Goal: Task Accomplishment & Management: Manage account settings

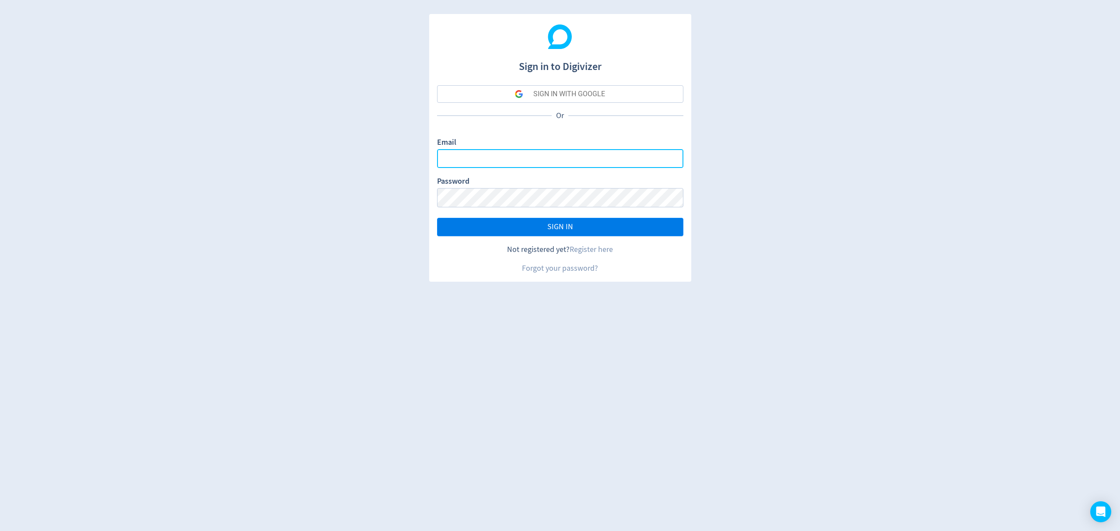
type input "[EMAIL_ADDRESS][PERSON_NAME][DOMAIN_NAME]"
click at [562, 229] on span "SIGN IN" at bounding box center [560, 227] width 26 height 8
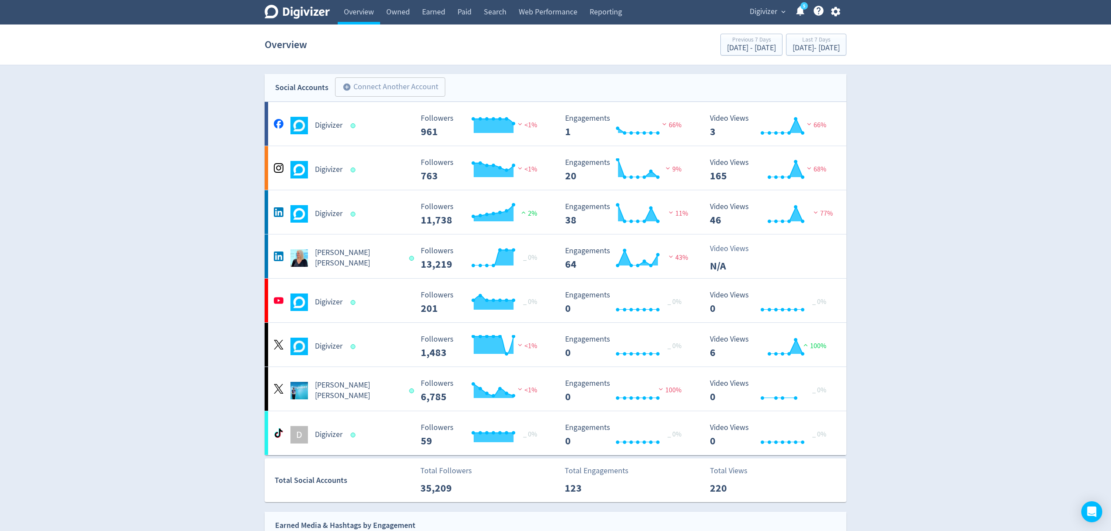
click at [753, 11] on span "Digivizer" at bounding box center [764, 12] width 28 height 14
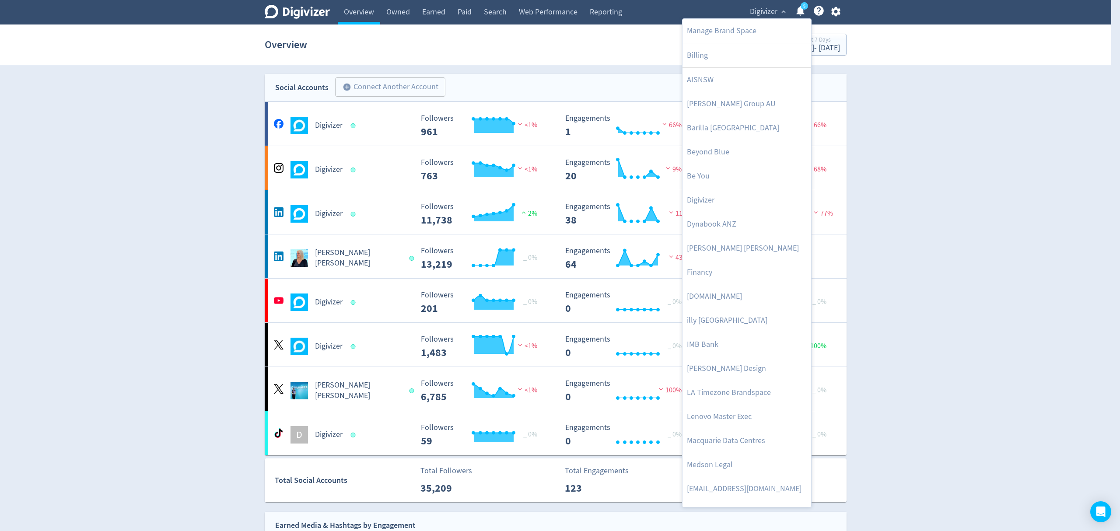
click at [967, 278] on div at bounding box center [560, 265] width 1120 height 531
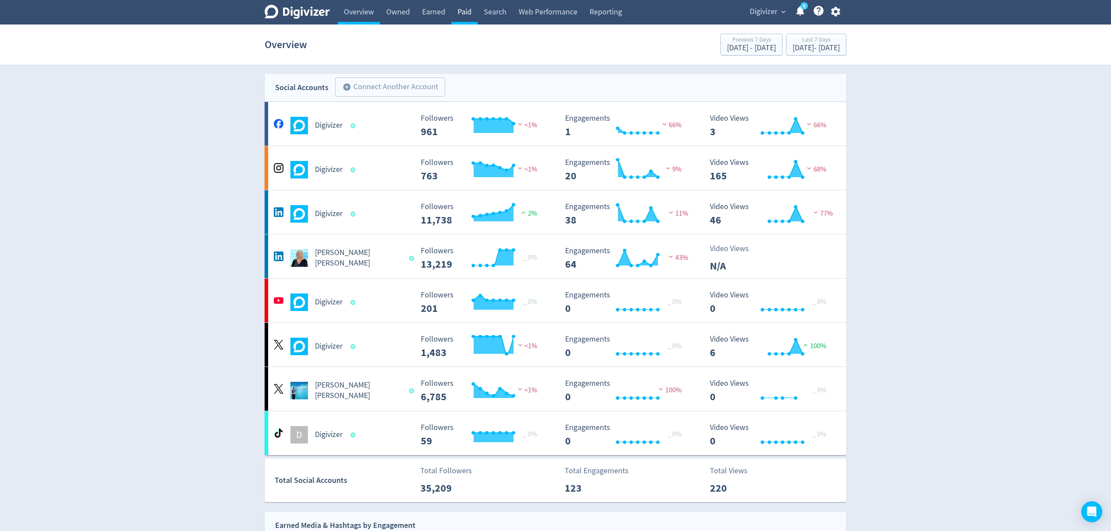
click at [457, 15] on link "Paid" at bounding box center [464, 12] width 26 height 24
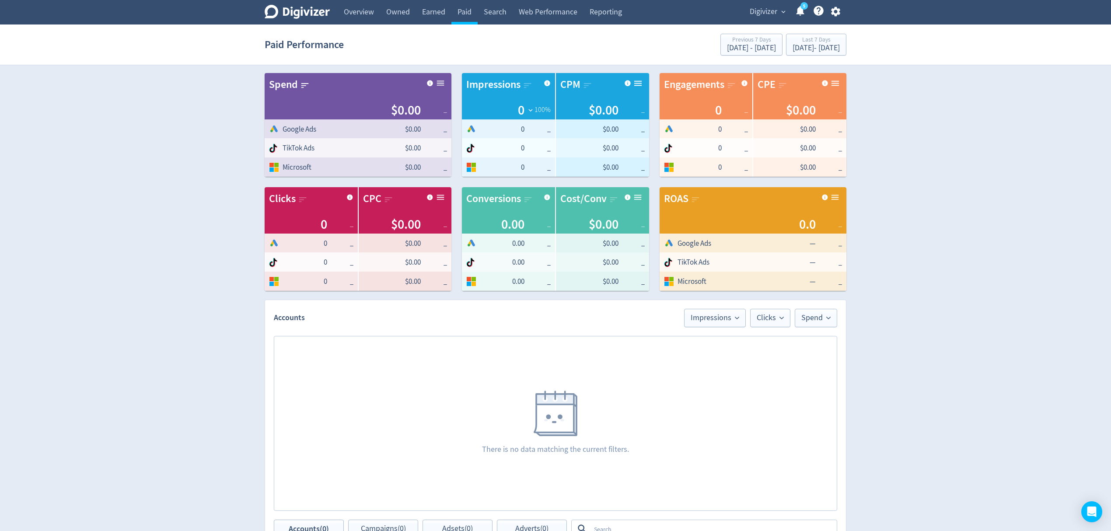
click at [835, 14] on icon "button" at bounding box center [835, 12] width 9 height 10
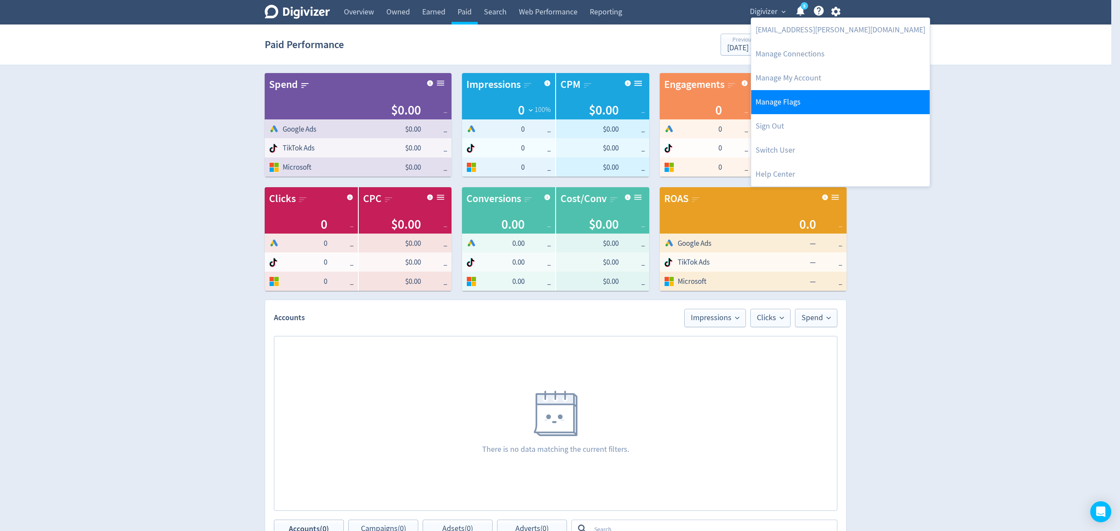
click at [800, 104] on link "Manage Flags" at bounding box center [840, 102] width 178 height 24
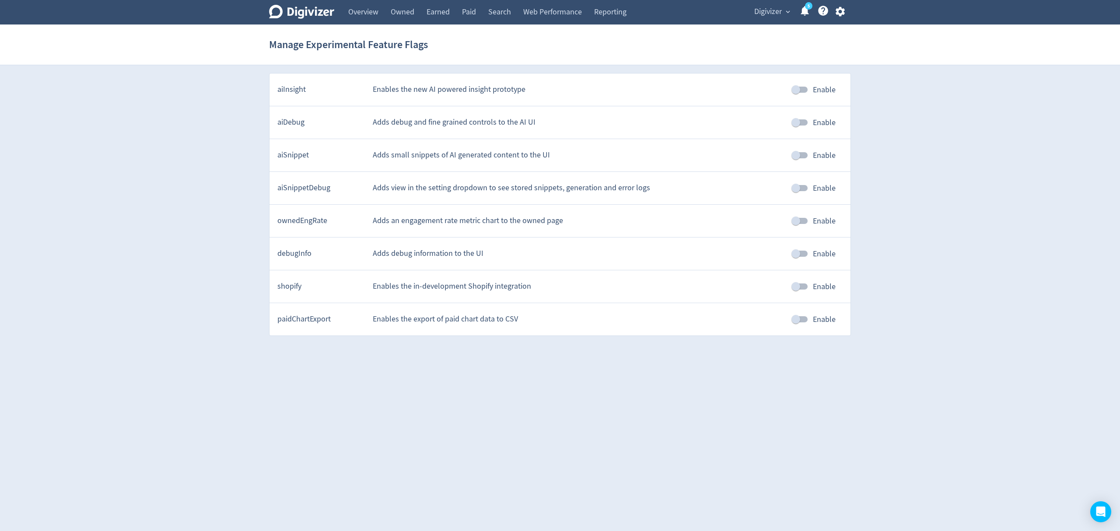
click at [806, 156] on input "Enable" at bounding box center [796, 155] width 50 height 17
checkbox input "true"
click at [765, 13] on span "Digivizer" at bounding box center [768, 12] width 28 height 14
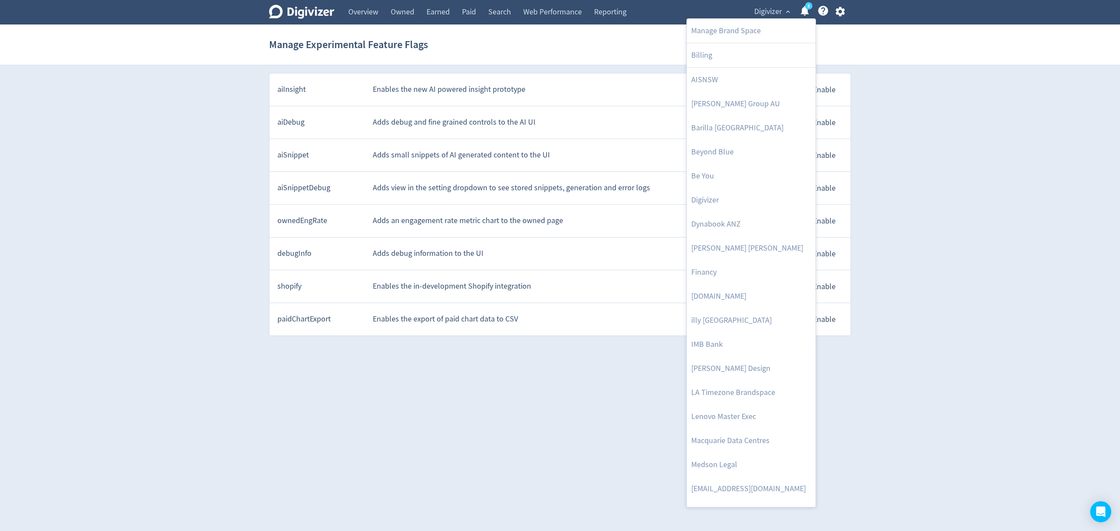
click at [478, 15] on div at bounding box center [560, 265] width 1120 height 531
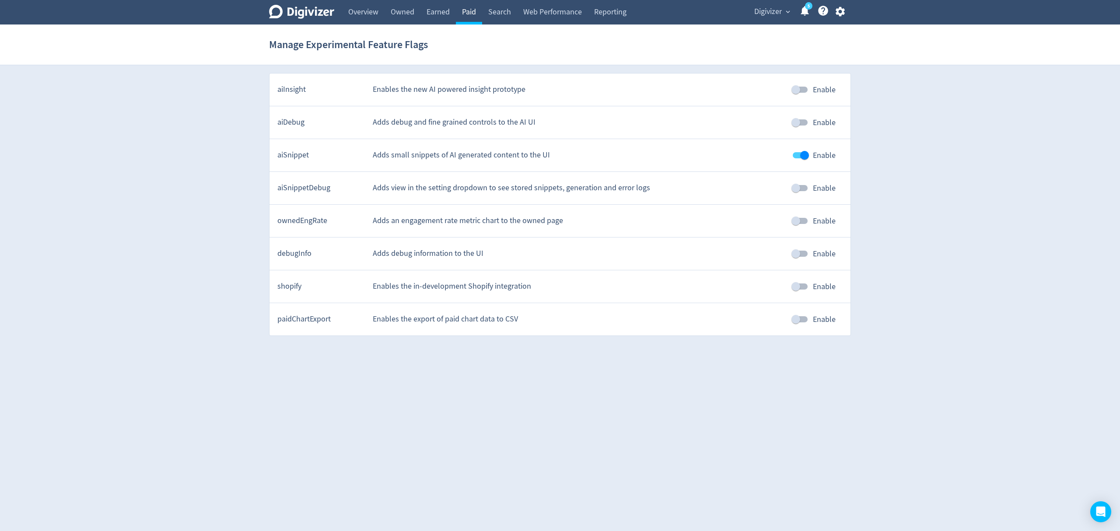
click at [464, 11] on link "Paid" at bounding box center [469, 12] width 26 height 24
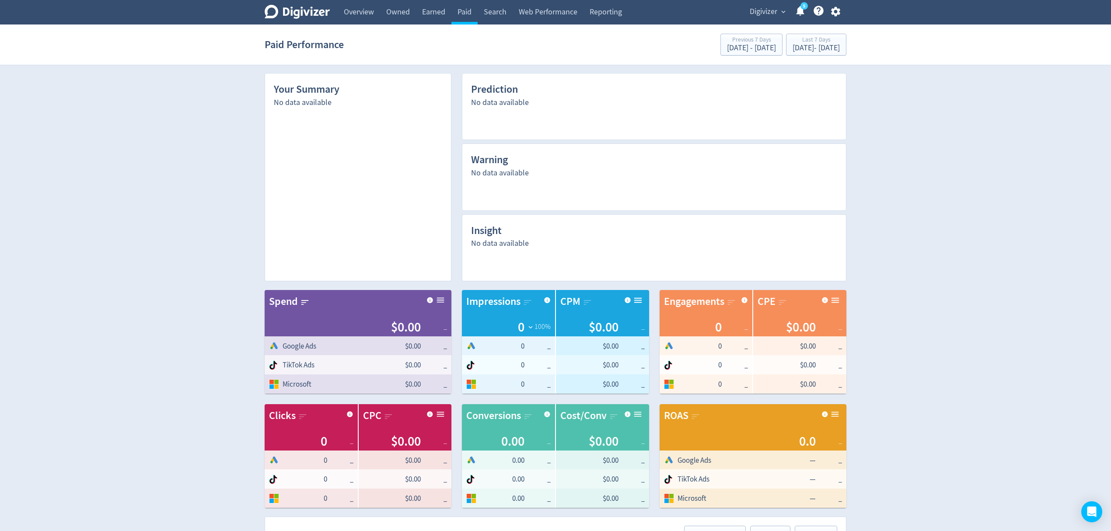
click at [769, 8] on span "Digivizer" at bounding box center [764, 12] width 28 height 14
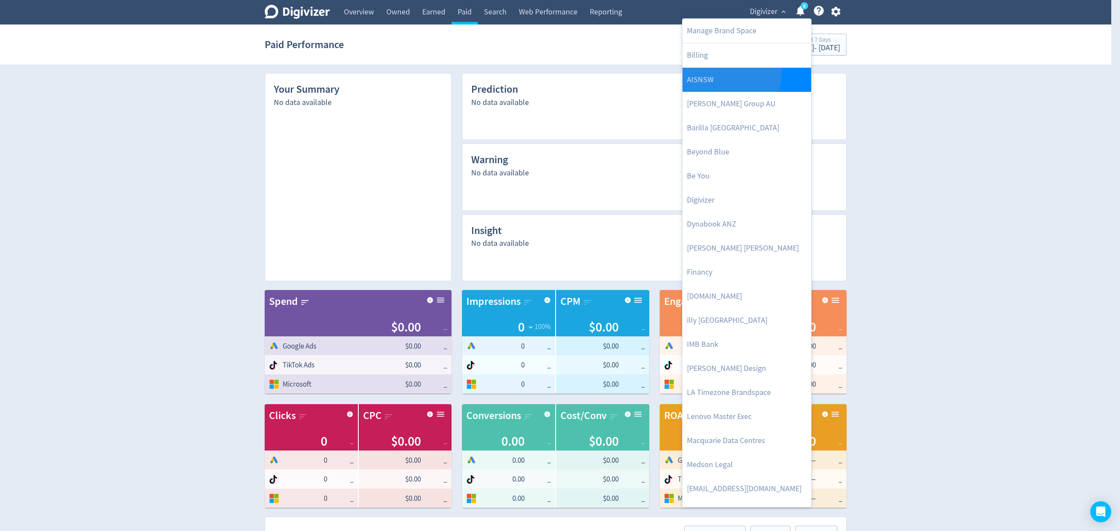
click at [722, 73] on link "AISNSW" at bounding box center [746, 80] width 129 height 24
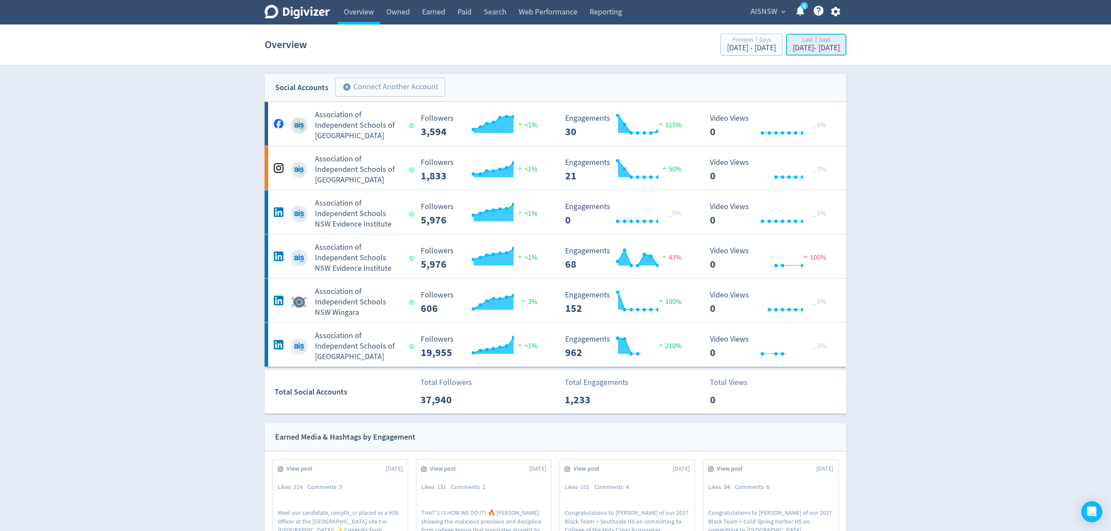
click at [793, 48] on div "[DATE] - [DATE]" at bounding box center [816, 48] width 47 height 8
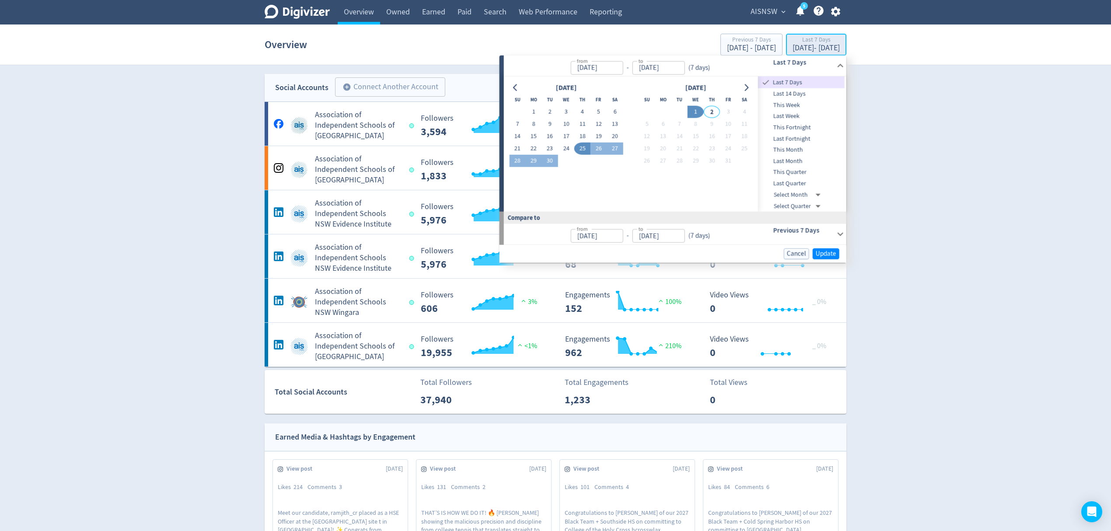
type input "[DATE]"
click at [517, 84] on icon "Go to previous month" at bounding box center [515, 87] width 7 height 7
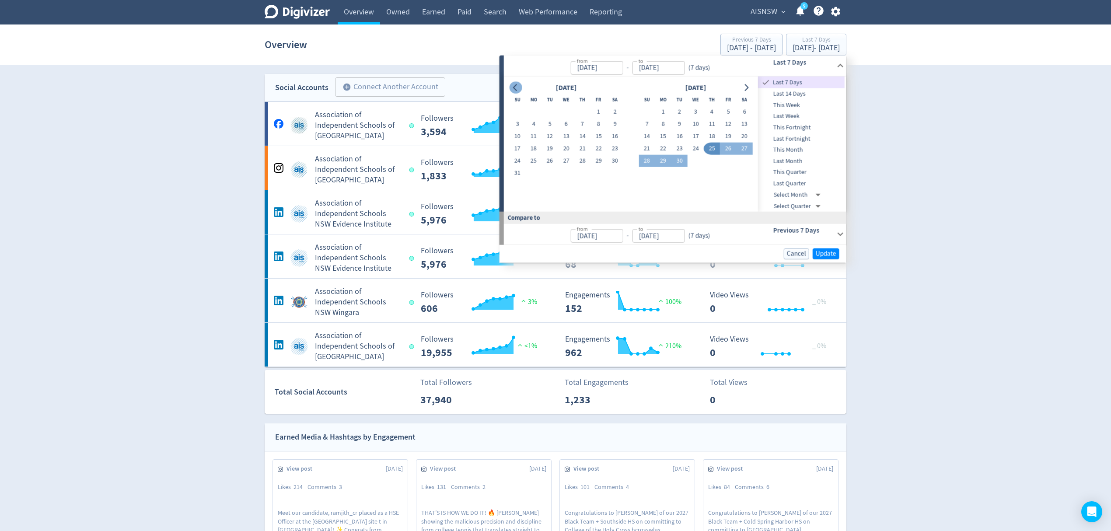
click at [517, 84] on icon "Go to previous month" at bounding box center [515, 87] width 7 height 7
click at [681, 112] on button "1" at bounding box center [679, 112] width 16 height 12
type input "[DATE]"
click at [744, 86] on icon "Go to next month" at bounding box center [746, 87] width 7 height 7
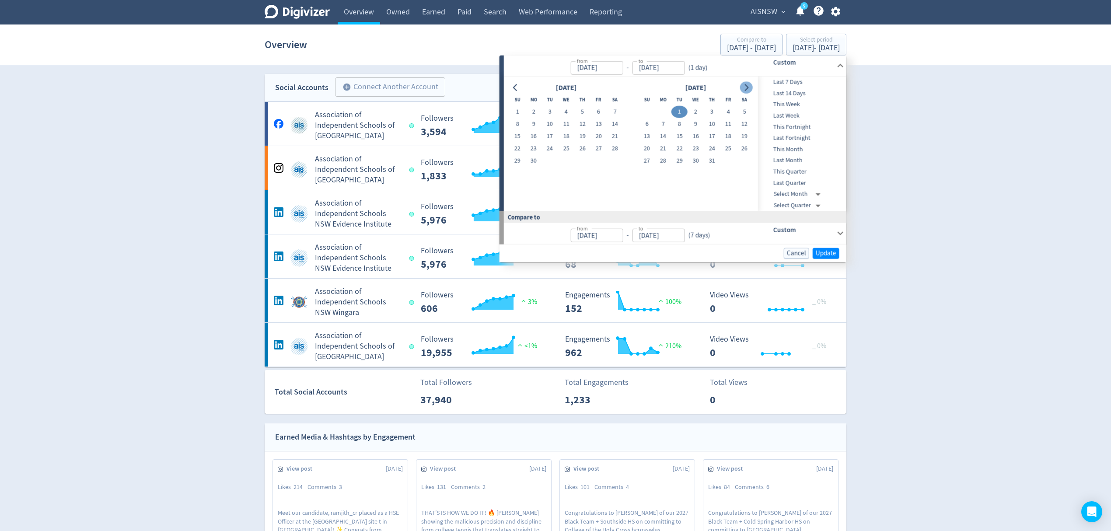
click at [744, 86] on icon "Go to next month" at bounding box center [746, 87] width 7 height 7
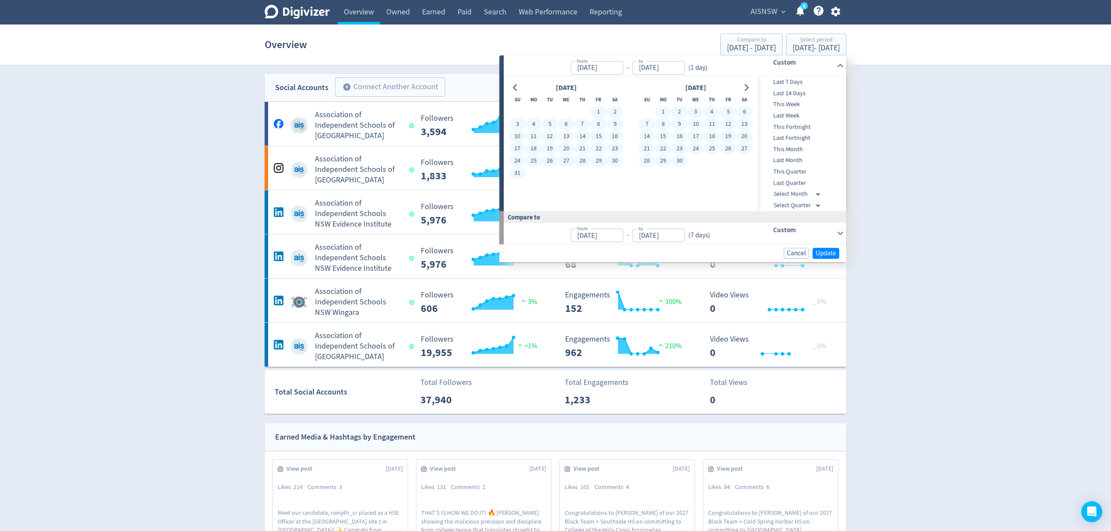
click at [681, 158] on button "30" at bounding box center [679, 161] width 16 height 12
type input "[DATE]"
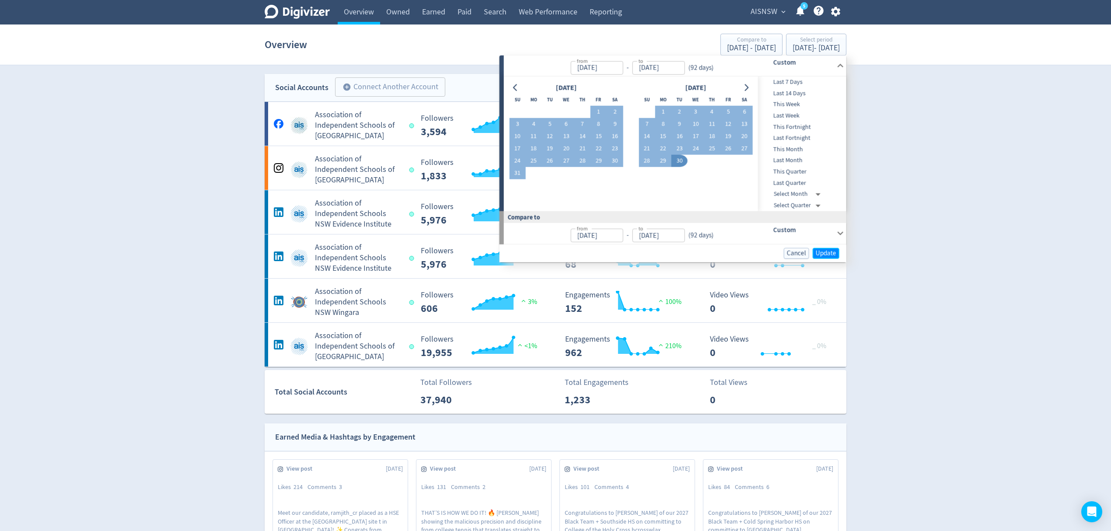
drag, startPoint x: 825, startPoint y: 251, endPoint x: 548, endPoint y: 83, distance: 324.4
click at [825, 251] on span "Update" at bounding box center [826, 253] width 21 height 7
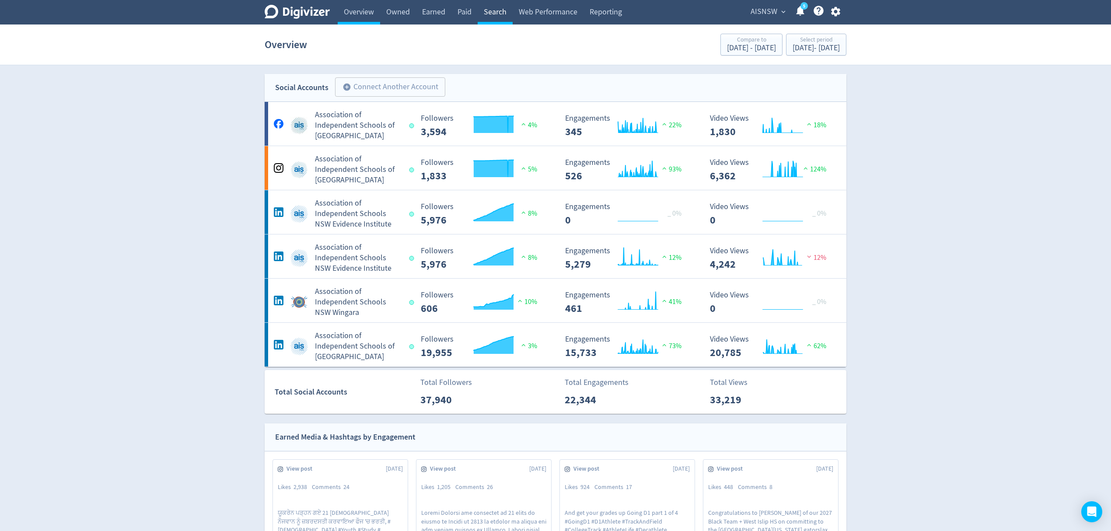
click at [496, 14] on link "Search" at bounding box center [495, 12] width 35 height 24
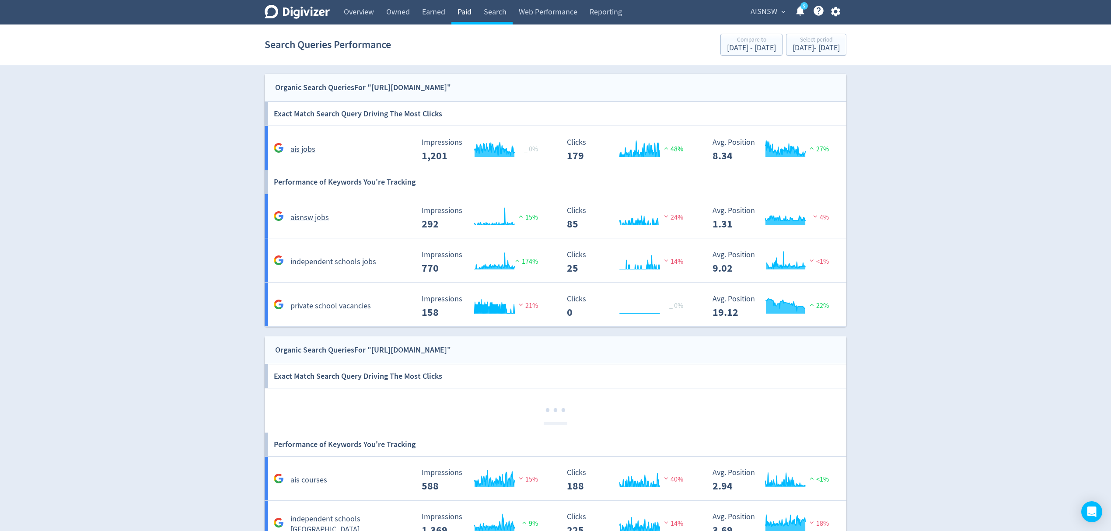
click at [465, 10] on link "Paid" at bounding box center [464, 12] width 26 height 24
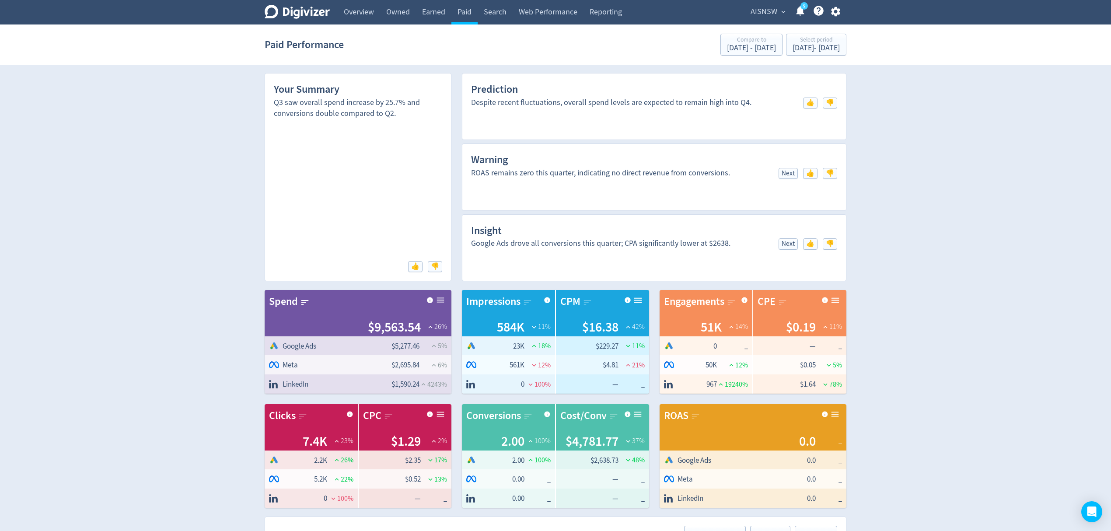
click at [763, 10] on span "AISNSW" at bounding box center [764, 12] width 27 height 14
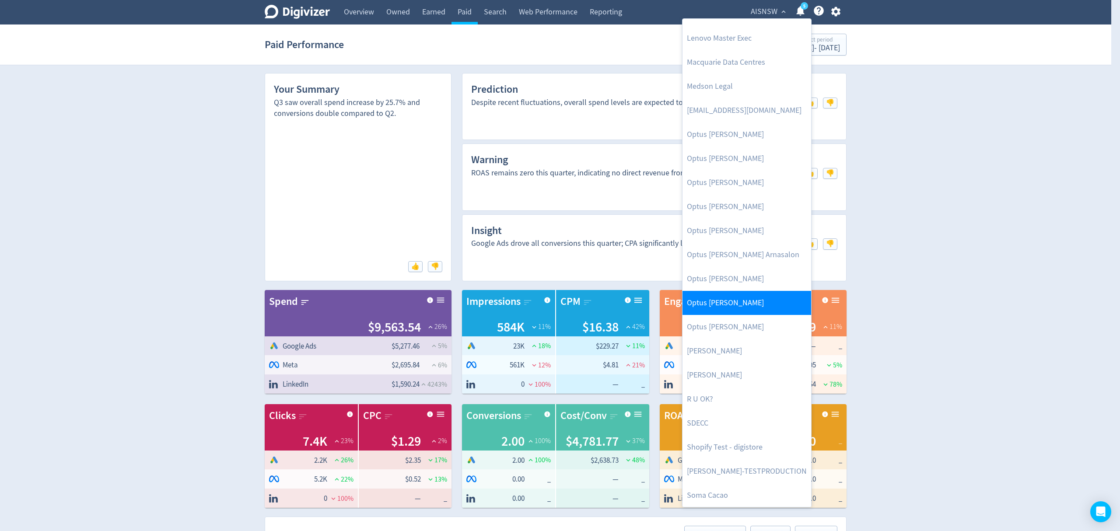
scroll to position [402, 0]
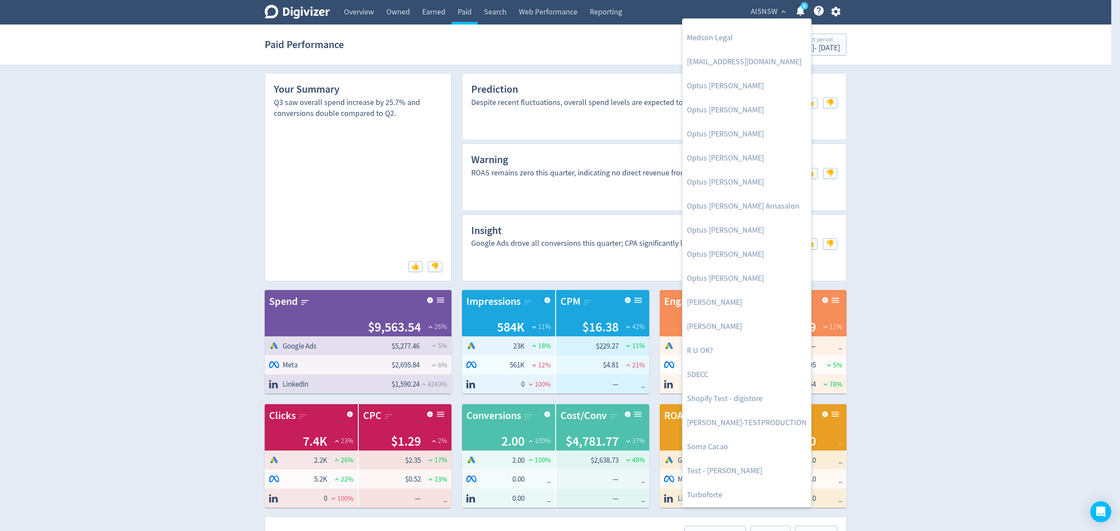
click at [836, 13] on div at bounding box center [560, 265] width 1120 height 531
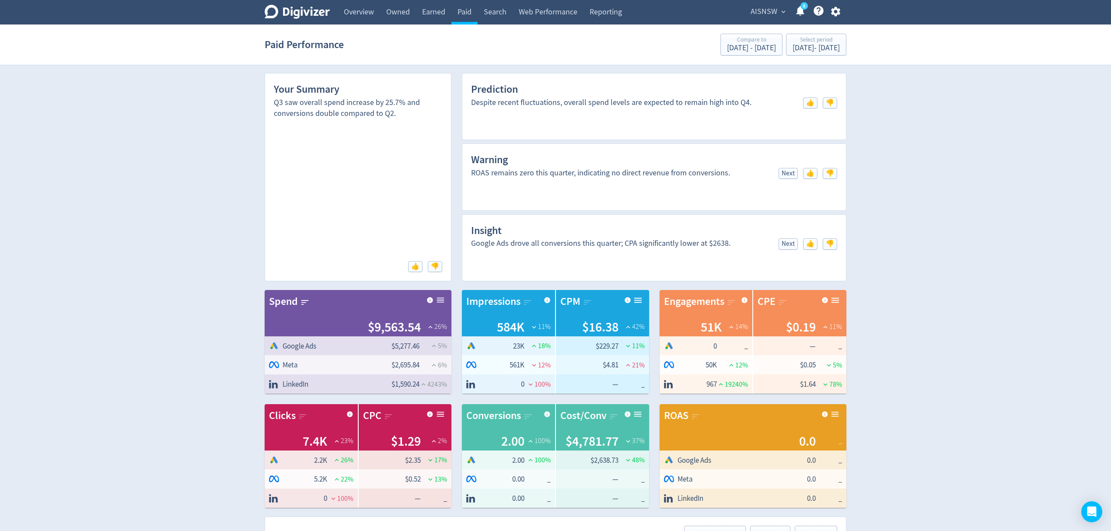
click at [836, 13] on body "Digivizer Logo [PERSON_NAME] Logo Overview Owned Earned Paid Search Web Perform…" at bounding box center [555, 523] width 1111 height 1046
click at [836, 13] on icon "button" at bounding box center [836, 12] width 12 height 12
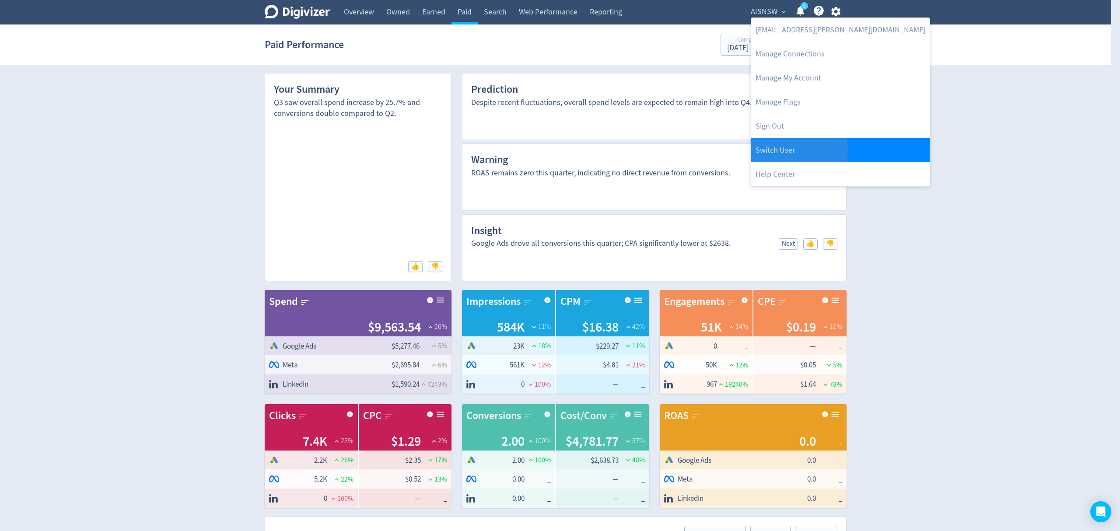
click at [786, 150] on link "Switch User" at bounding box center [840, 150] width 178 height 24
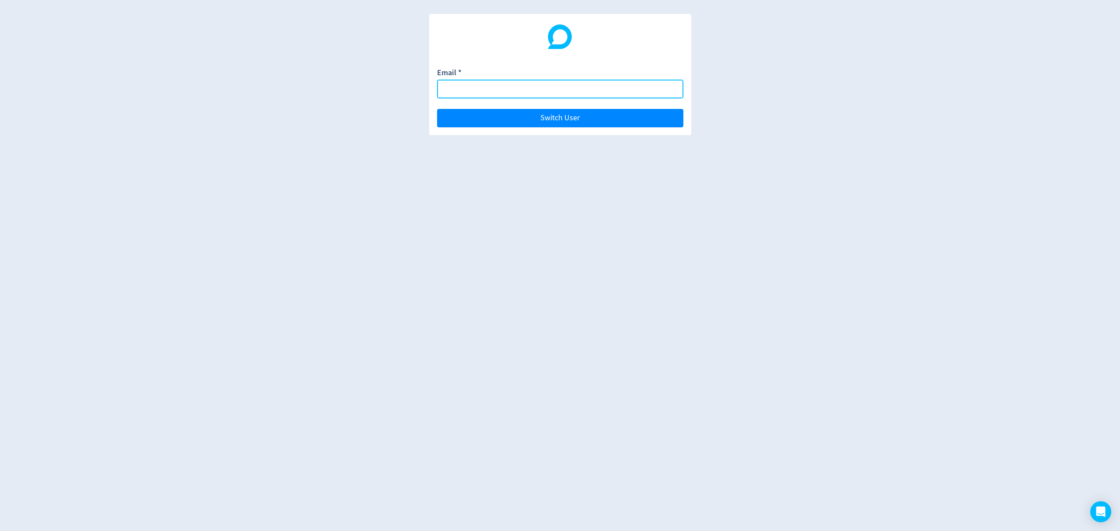
click at [504, 91] on input "Email *" at bounding box center [560, 89] width 246 height 19
type input "[EMAIL_ADDRESS][PERSON_NAME][DOMAIN_NAME]"
click at [437, 109] on button "Switch User" at bounding box center [560, 118] width 246 height 18
